Goal: Task Accomplishment & Management: Use online tool/utility

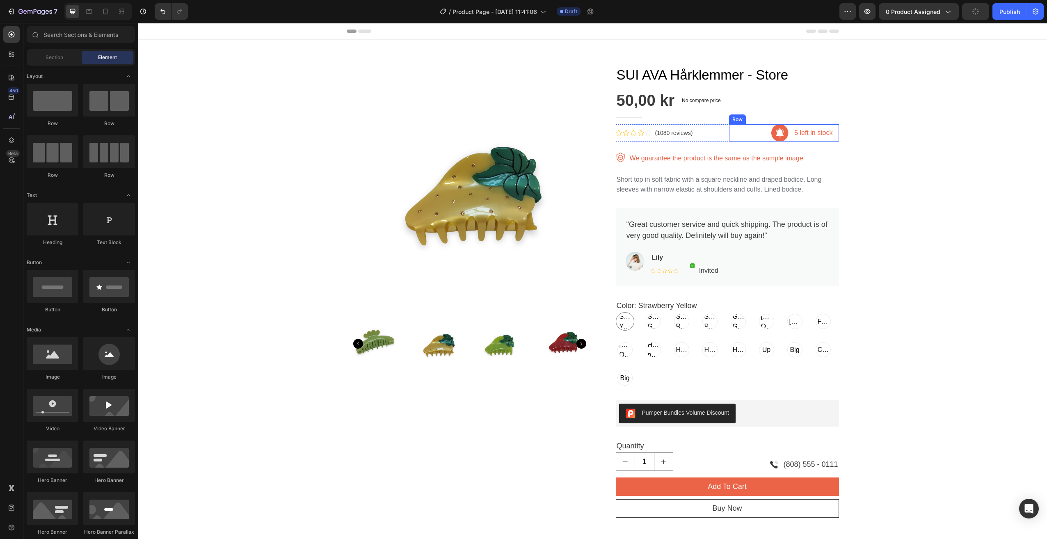
click at [755, 138] on div "Image 5 left in stock Text block Row Row" at bounding box center [784, 132] width 110 height 17
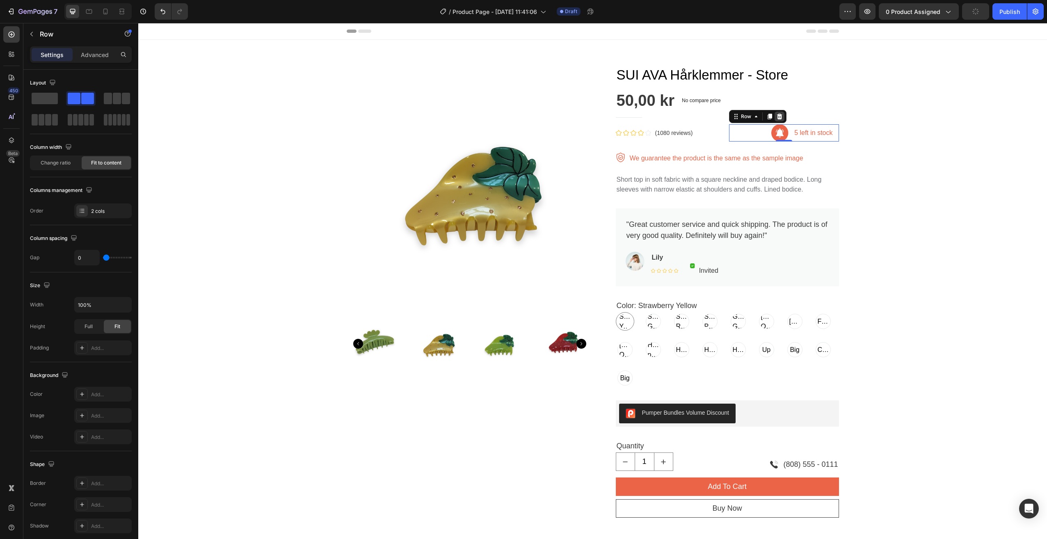
click at [780, 114] on div at bounding box center [780, 117] width 10 height 10
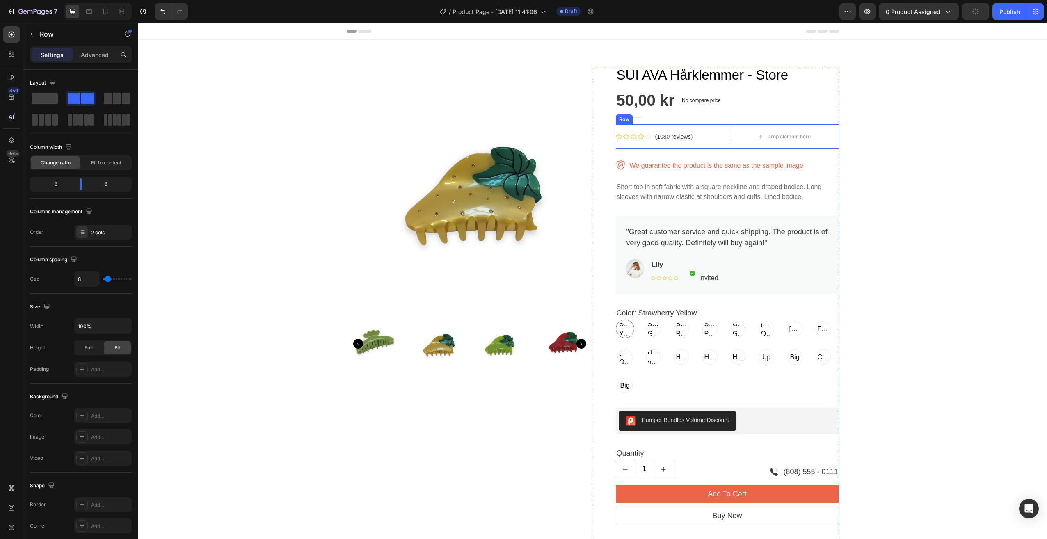
click at [653, 127] on div "Icon Icon Icon Icon Icon Icon List Hoz (1080 reviews) Text block Row" at bounding box center [671, 136] width 110 height 25
click at [662, 121] on div at bounding box center [667, 117] width 10 height 10
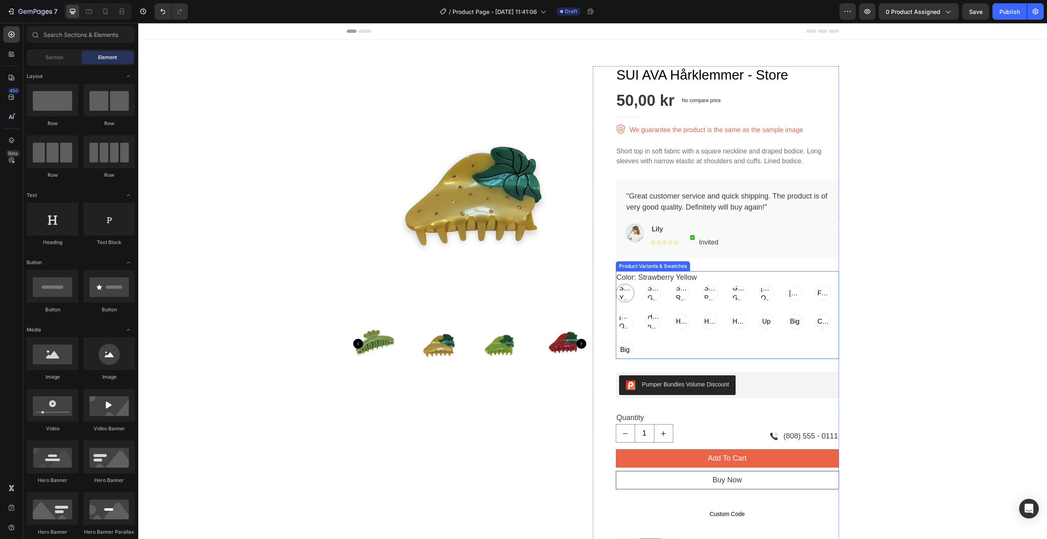
click at [623, 292] on span "Strawberry Yellow" at bounding box center [625, 294] width 14 height 20
click at [616, 284] on input "Strawberry Yellow Strawberry Yellow Strawberry Yellow" at bounding box center [616, 284] width 0 height 0
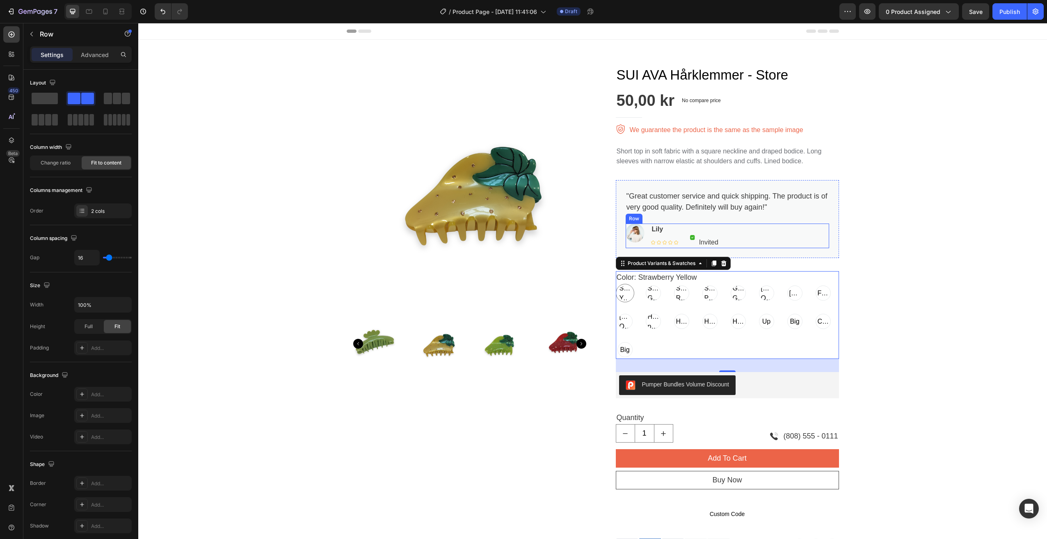
click at [760, 247] on div "Image Lily Text block Icon Icon Icon Icon Icon Icon List Hoz Image Invited Text…" at bounding box center [728, 236] width 204 height 25
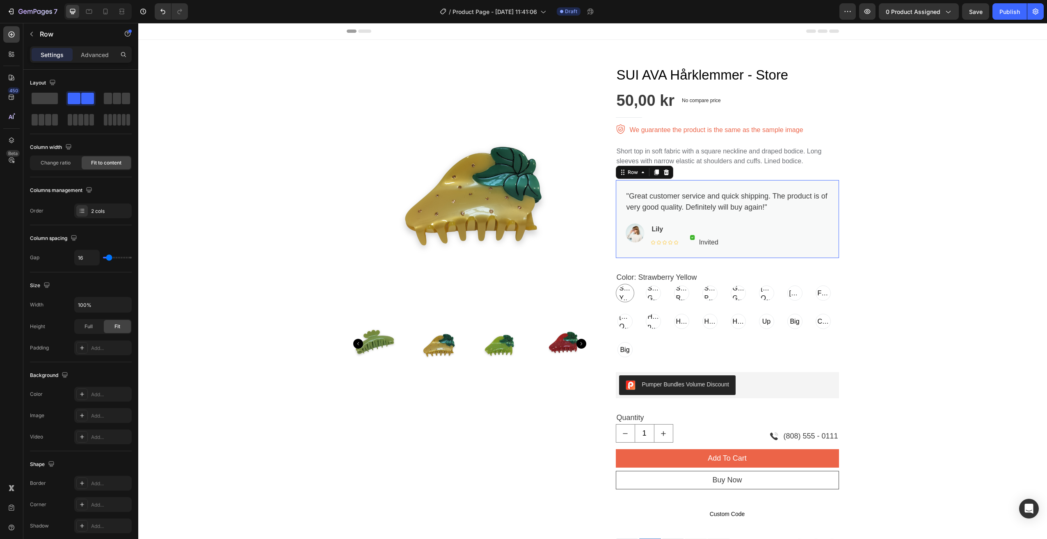
click at [796, 183] on div ""Great customer service and quick shipping. The product is of very good quality…" at bounding box center [727, 219] width 223 height 78
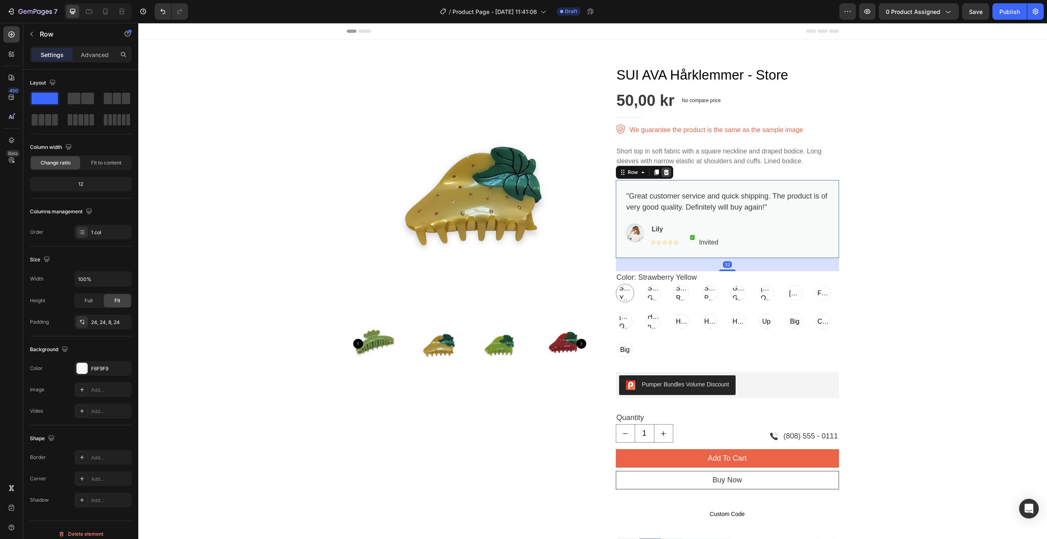
click at [663, 169] on icon at bounding box center [666, 172] width 7 height 7
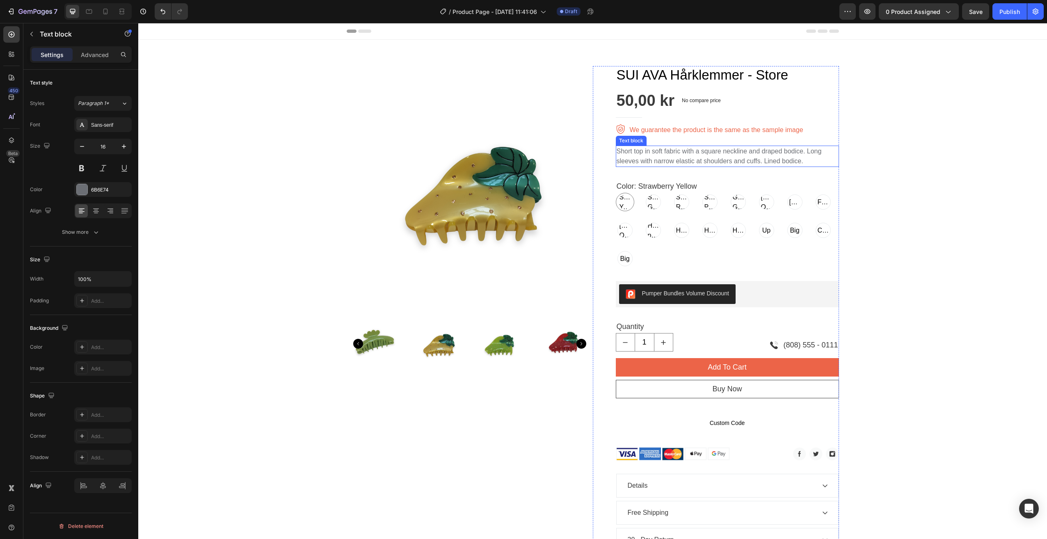
click at [699, 158] on p "Short top in soft fabric with a square neckline and draped bodice. Long sleeves…" at bounding box center [728, 157] width 222 height 20
click at [765, 125] on div "We guarantee the product is the same as the sample image" at bounding box center [716, 129] width 175 height 11
click at [690, 118] on icon at bounding box center [693, 116] width 7 height 7
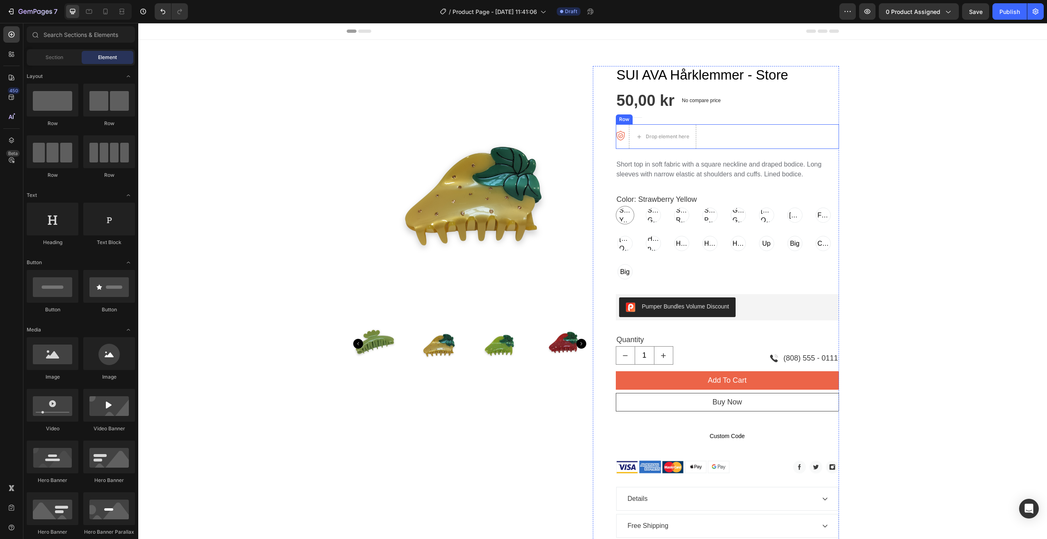
click at [623, 136] on div "Image Drop element here Row" at bounding box center [727, 136] width 223 height 25
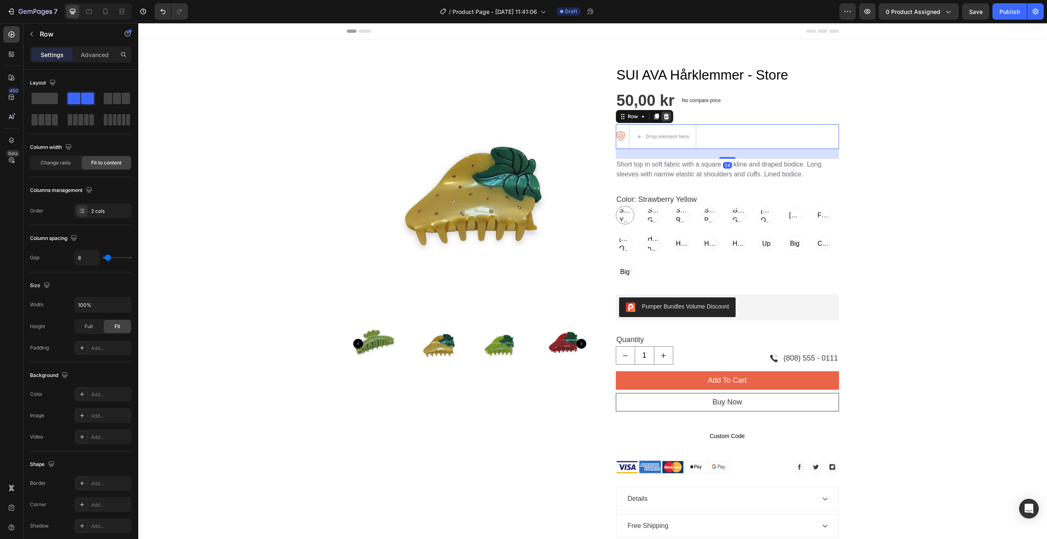
click at [663, 113] on icon at bounding box center [666, 116] width 7 height 7
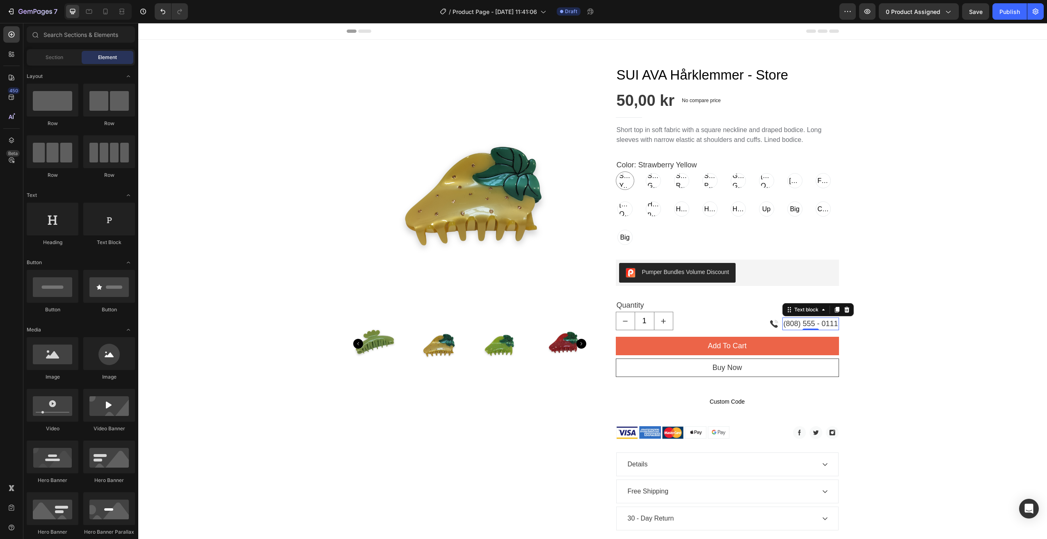
click at [832, 322] on p "(808) 555 - 0111" at bounding box center [811, 324] width 55 height 11
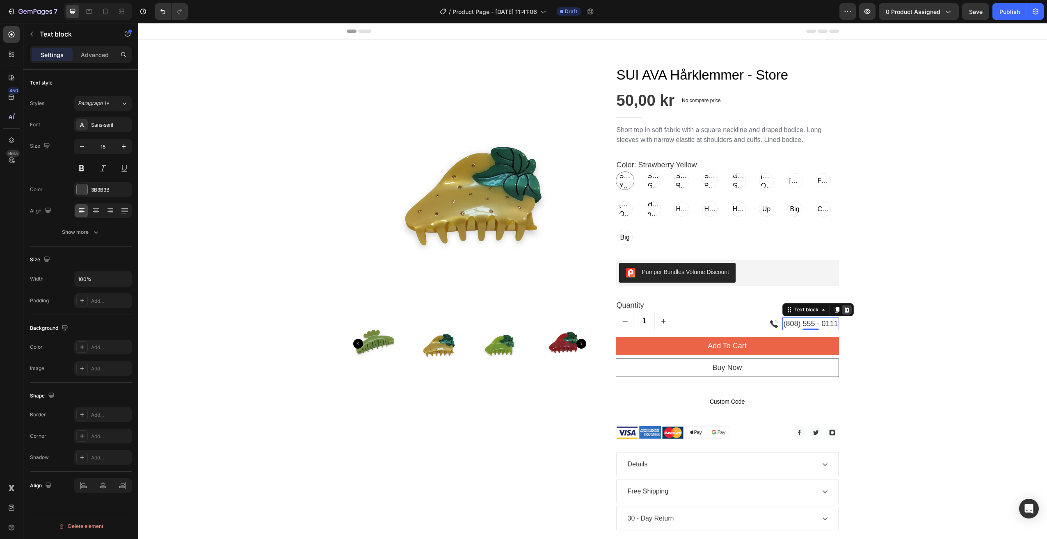
click at [845, 307] on icon at bounding box center [847, 310] width 7 height 7
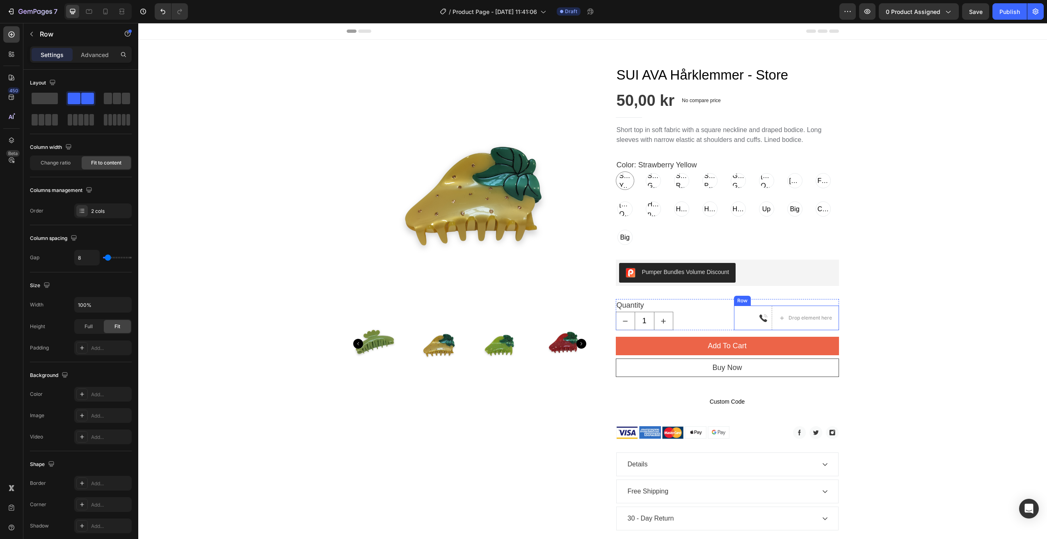
click at [766, 323] on div "Image Drop element here Row" at bounding box center [786, 318] width 105 height 25
click at [782, 294] on div at bounding box center [785, 298] width 10 height 10
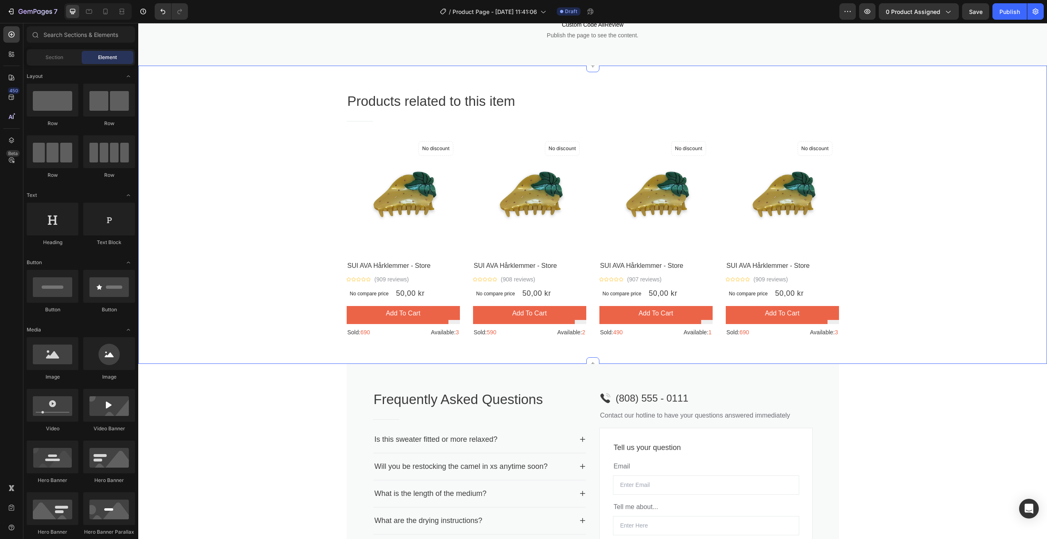
scroll to position [657, 0]
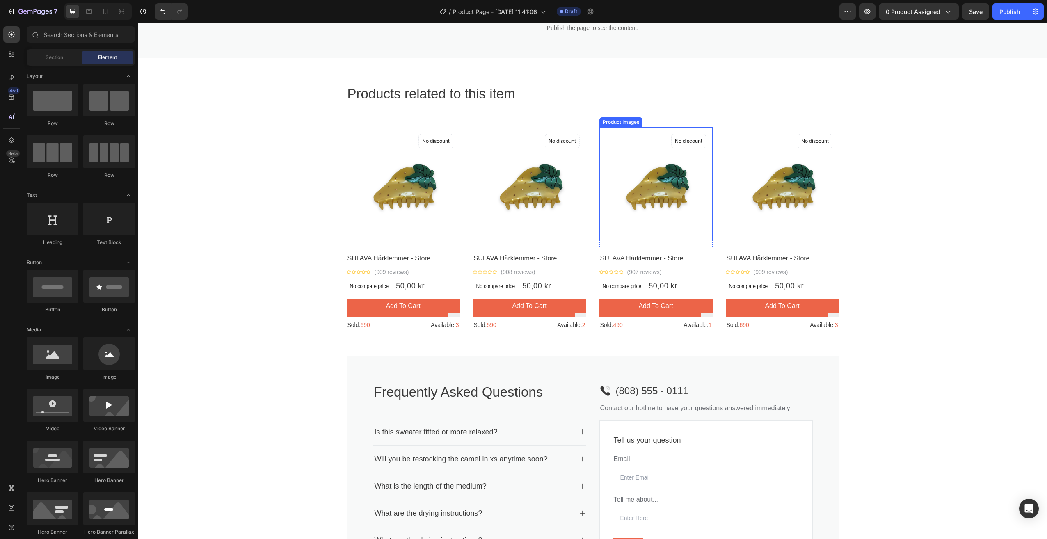
click at [693, 178] on img at bounding box center [656, 183] width 113 height 113
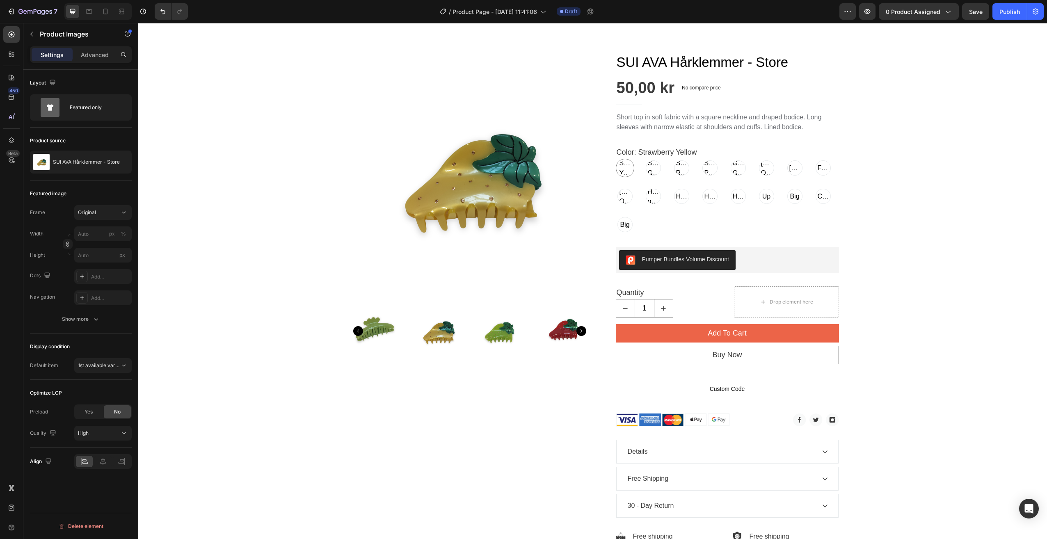
scroll to position [0, 0]
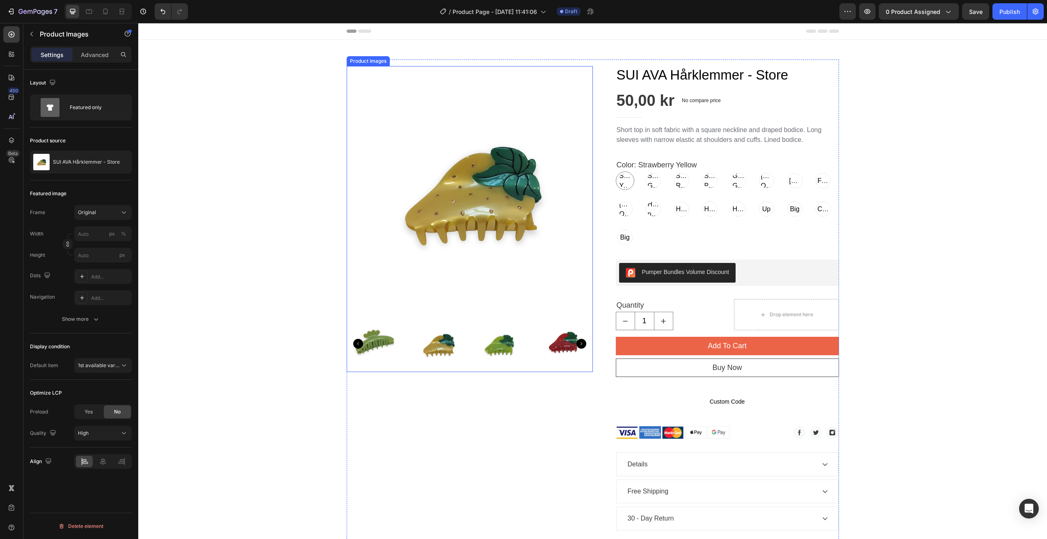
click at [582, 343] on icon "Carousel Next Arrow" at bounding box center [582, 344] width 10 height 10
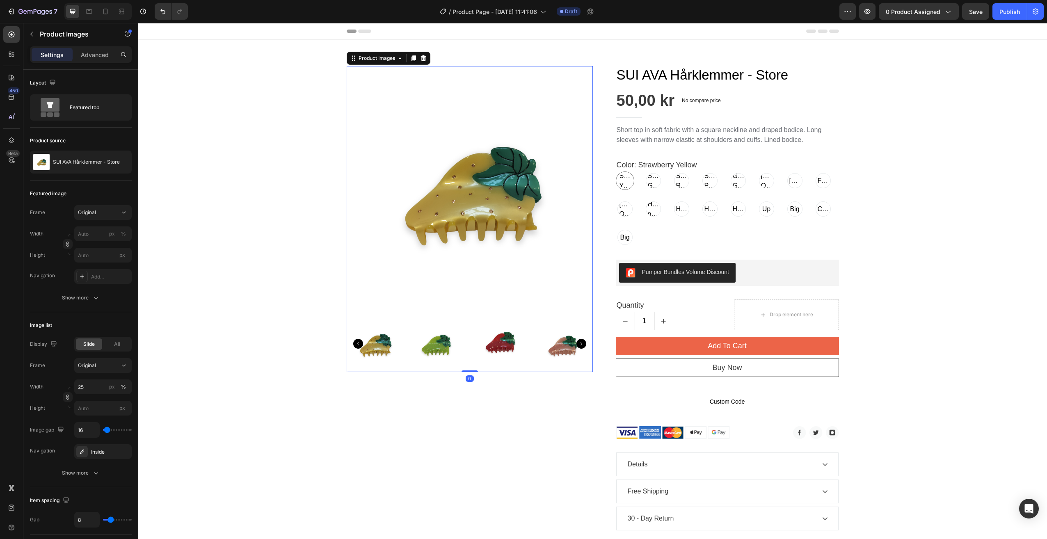
click at [582, 343] on icon "Carousel Next Arrow" at bounding box center [582, 344] width 10 height 10
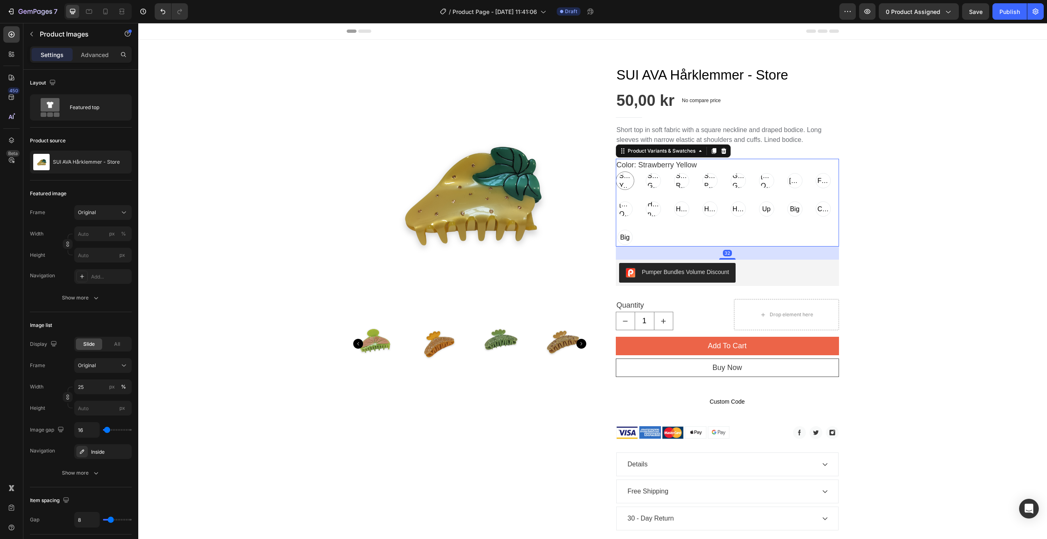
click at [621, 181] on span "Strawberry Yellow" at bounding box center [625, 181] width 14 height 20
click at [616, 172] on input "Strawberry Yellow Strawberry Yellow Strawberry Yellow" at bounding box center [616, 171] width 0 height 0
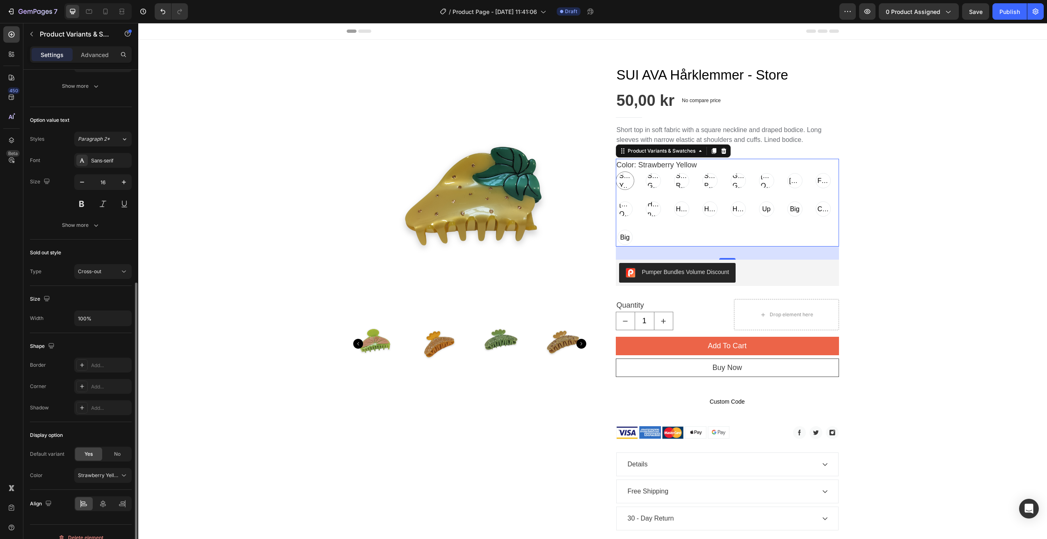
scroll to position [340, 0]
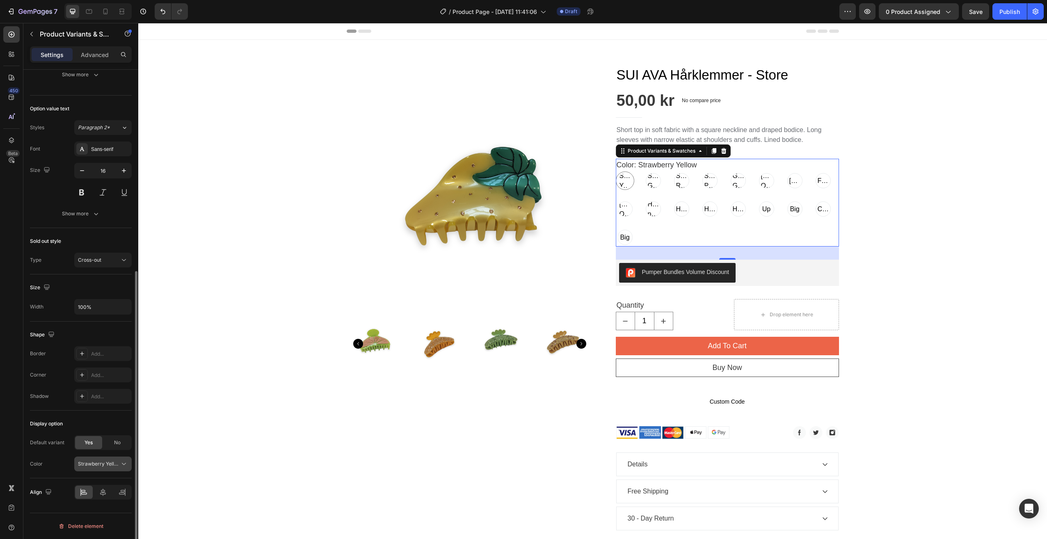
click at [124, 464] on icon at bounding box center [124, 464] width 8 height 8
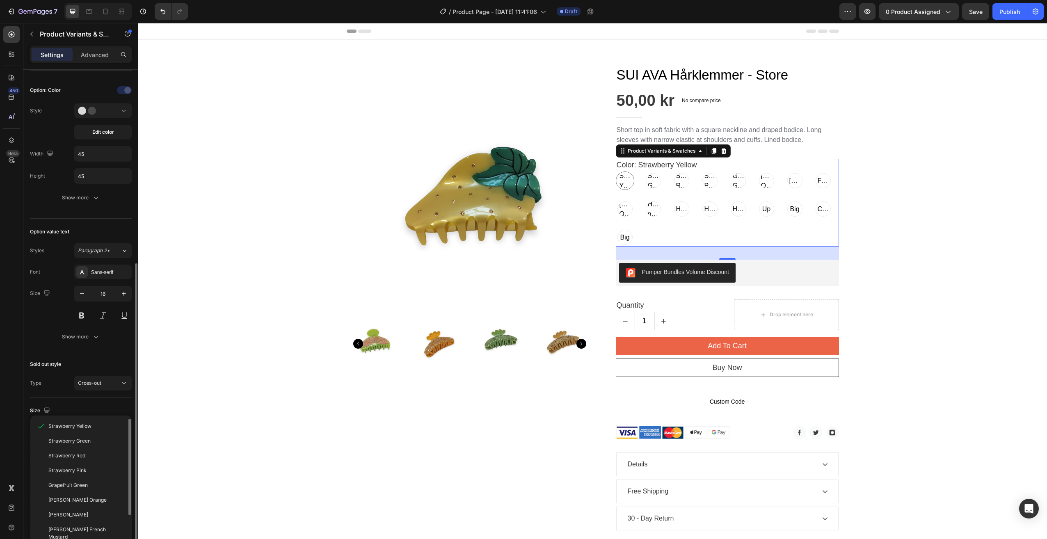
scroll to position [94, 0]
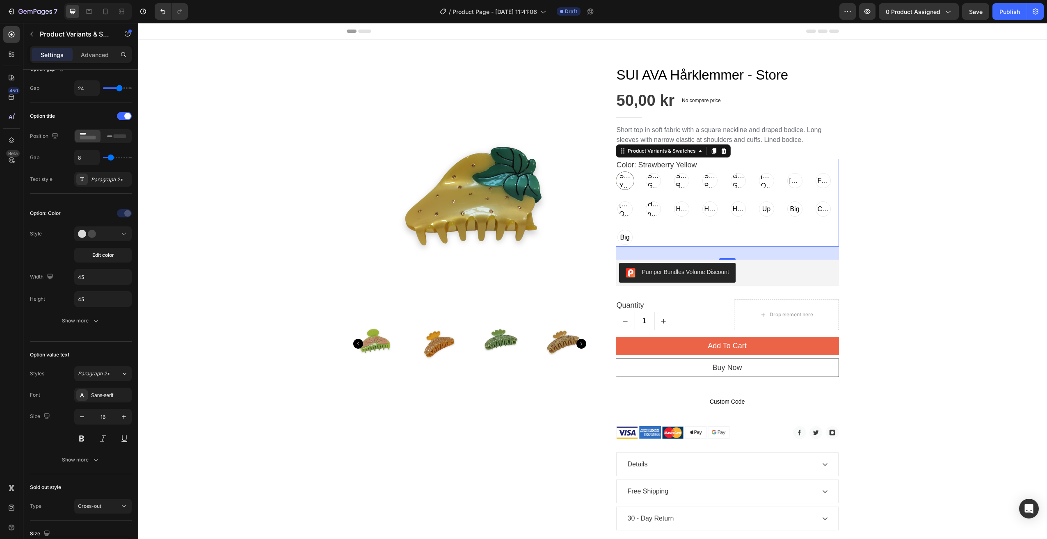
click at [745, 187] on div "Strawberry Yellow Strawberry Yellow Strawberry Yellow Strawberry Green Strawber…" at bounding box center [727, 209] width 223 height 75
click at [740, 213] on span "[PERSON_NAME] Hårklemme lavender" at bounding box center [738, 210] width 14 height 30
click at [729, 200] on input "[PERSON_NAME] Hårklemme lavender [PERSON_NAME] Hårklemme lavender [PERSON_NAME]…" at bounding box center [729, 199] width 0 height 0
radio input "true"
click at [695, 206] on div "Strawberry Yellow Strawberry Yellow Strawberry Yellow Strawberry Green Strawber…" at bounding box center [727, 209] width 223 height 75
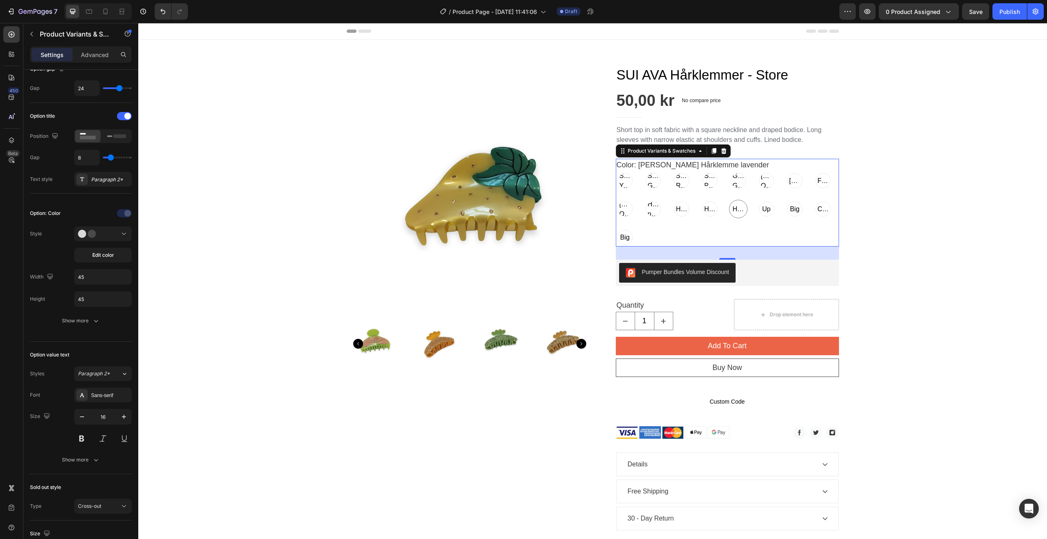
click at [683, 209] on span "[PERSON_NAME] Hårklemme Creme" at bounding box center [682, 210] width 14 height 30
click at [673, 200] on input "[PERSON_NAME] Hårklemme Creme [PERSON_NAME] Hårklemme Creme [PERSON_NAME] Hårkl…" at bounding box center [672, 199] width 0 height 0
radio input "true"
click at [1036, 8] on icon "button" at bounding box center [1036, 11] width 8 height 8
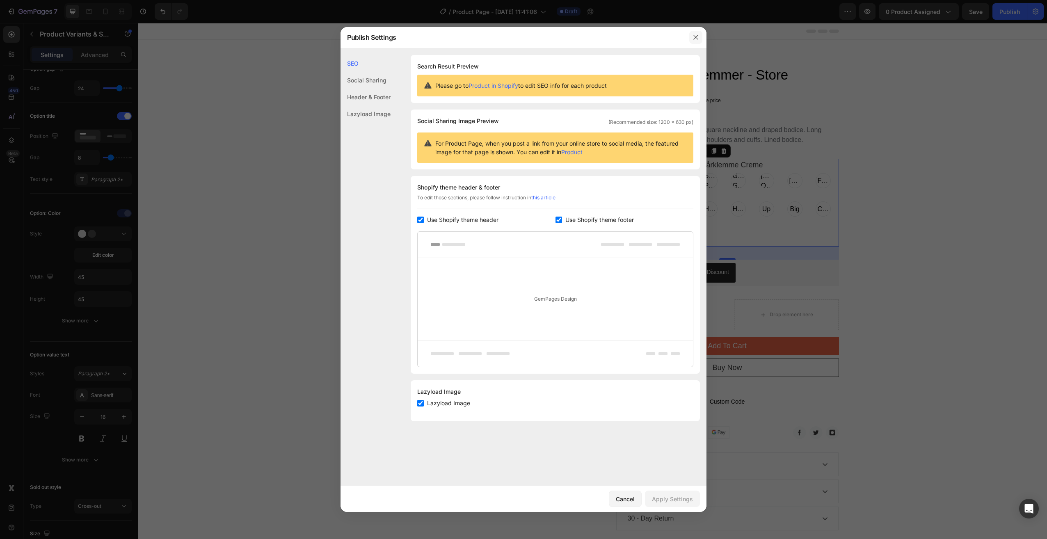
click at [697, 38] on icon "button" at bounding box center [696, 37] width 5 height 5
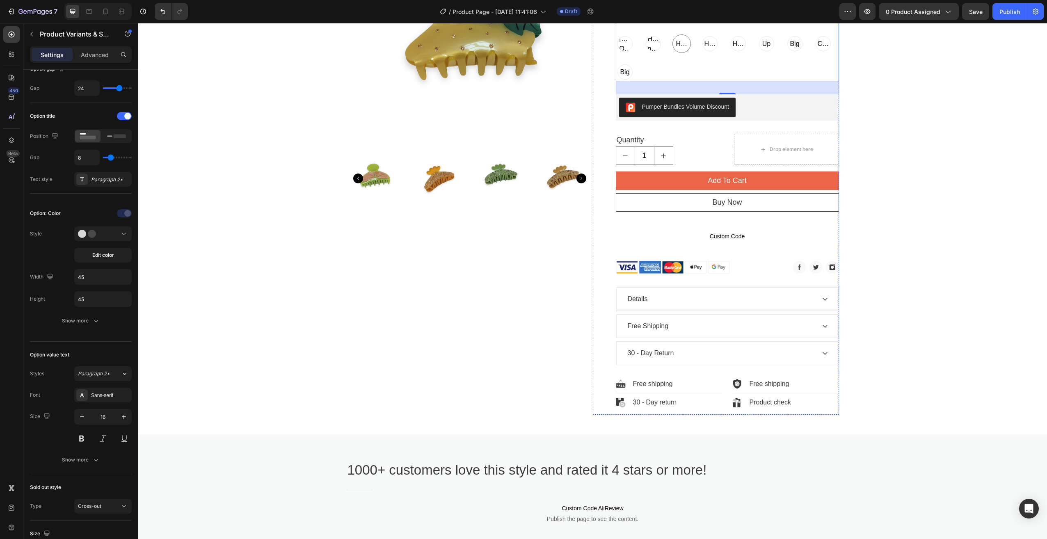
scroll to position [0, 0]
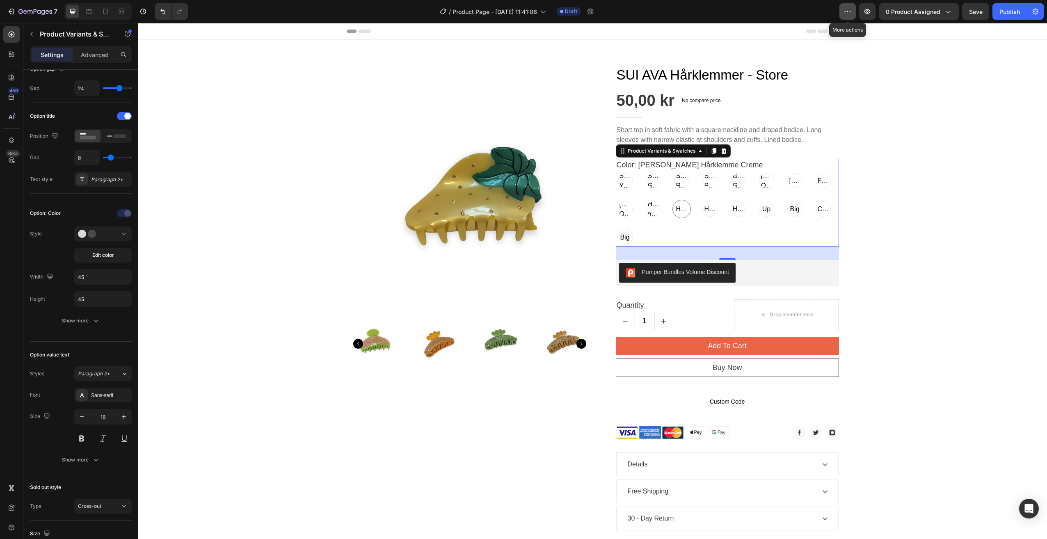
click at [851, 11] on icon "button" at bounding box center [850, 11] width 1 height 1
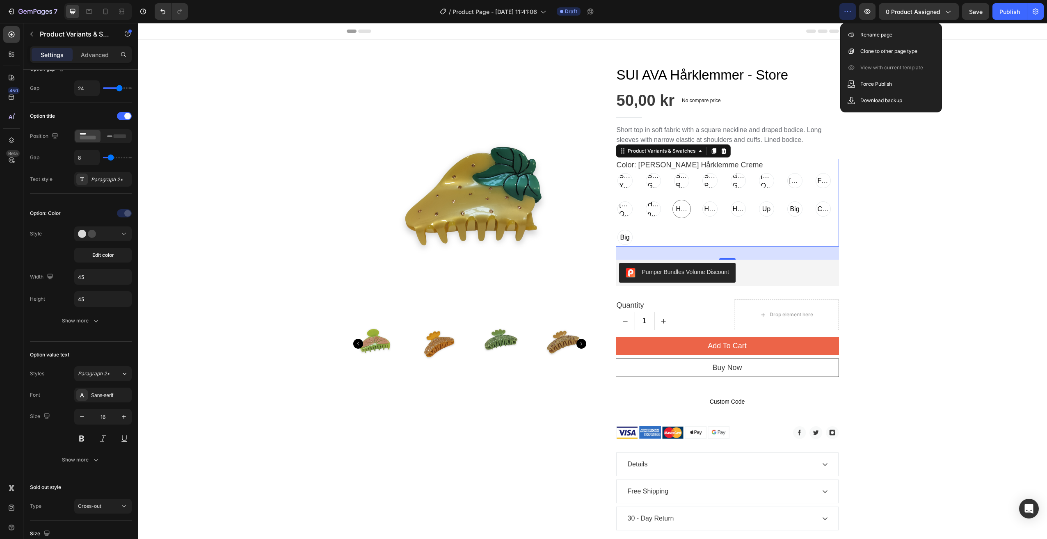
click at [851, 11] on icon "button" at bounding box center [850, 11] width 1 height 1
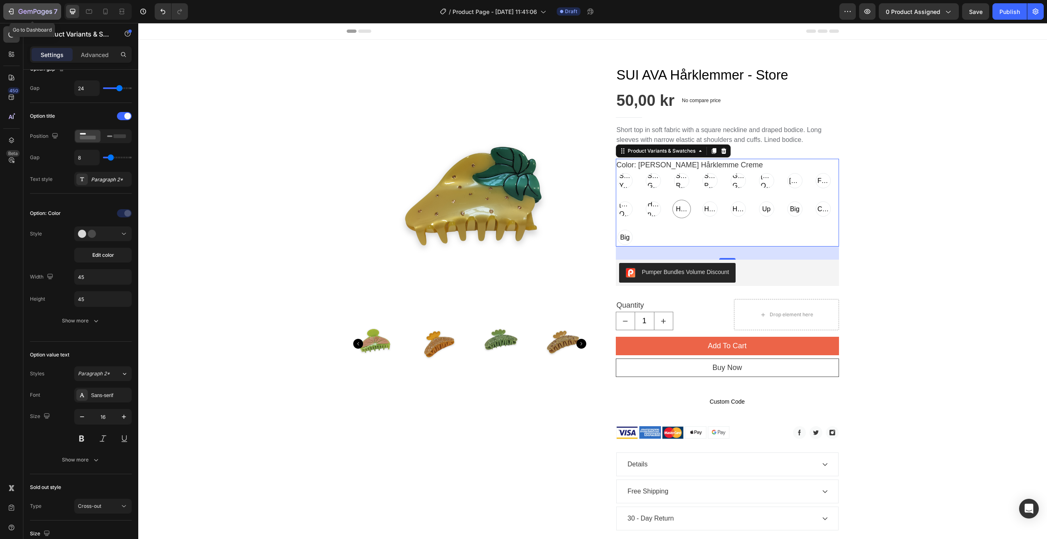
click at [24, 14] on icon "button" at bounding box center [35, 12] width 34 height 7
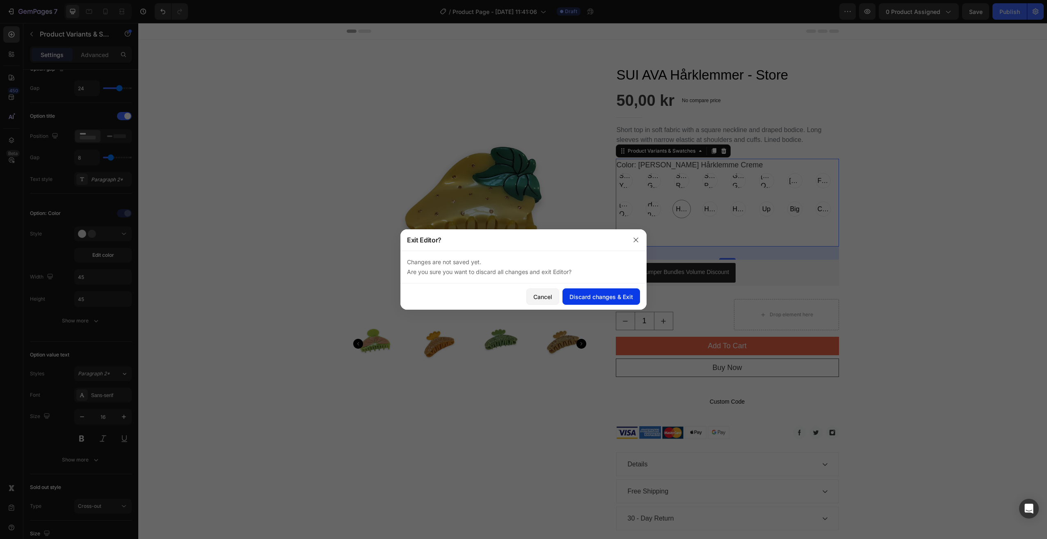
click at [594, 299] on div "Discard changes & Exit" at bounding box center [602, 297] width 64 height 9
